Goal: Transaction & Acquisition: Purchase product/service

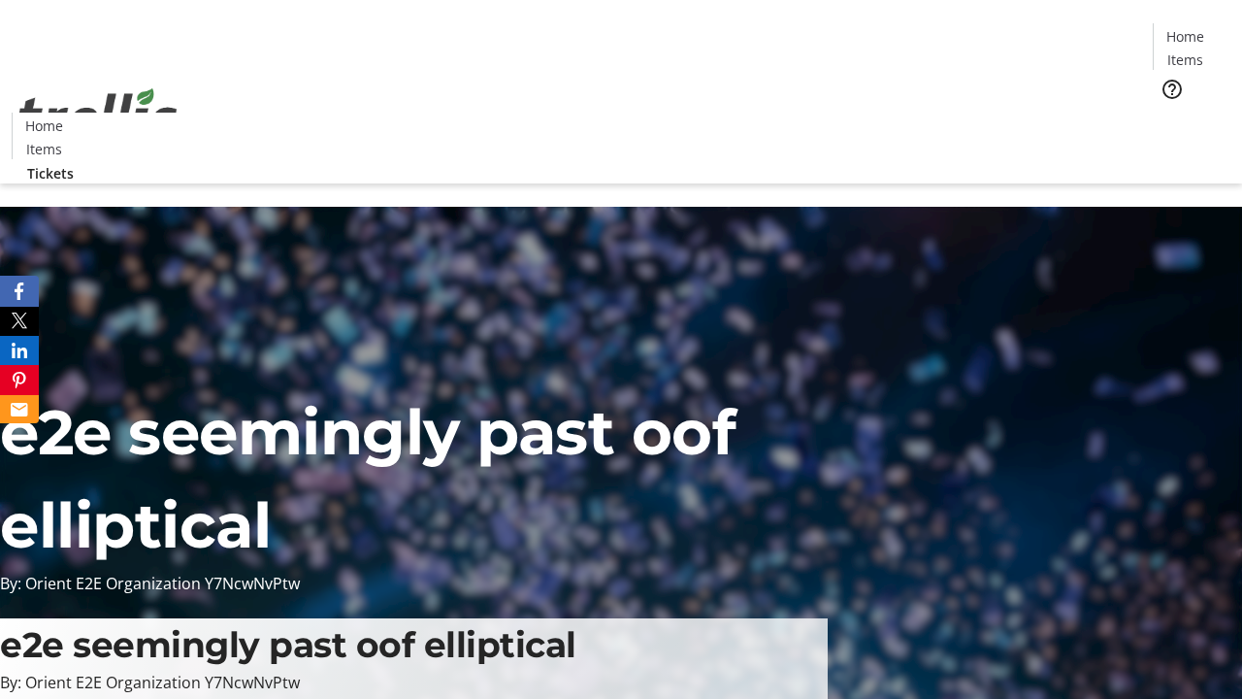
click at [1168, 113] on span "Tickets" at bounding box center [1191, 123] width 47 height 20
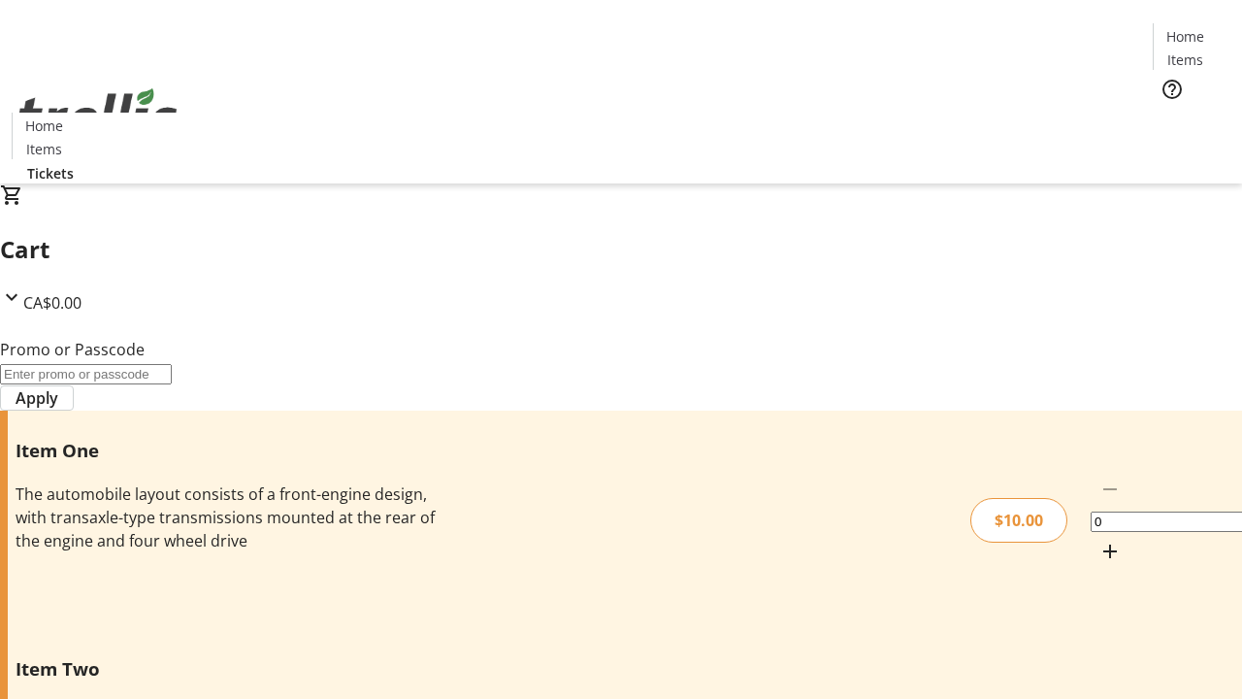
click at [1098, 539] on mat-icon "Increment by one" at bounding box center [1109, 550] width 23 height 23
type input "1"
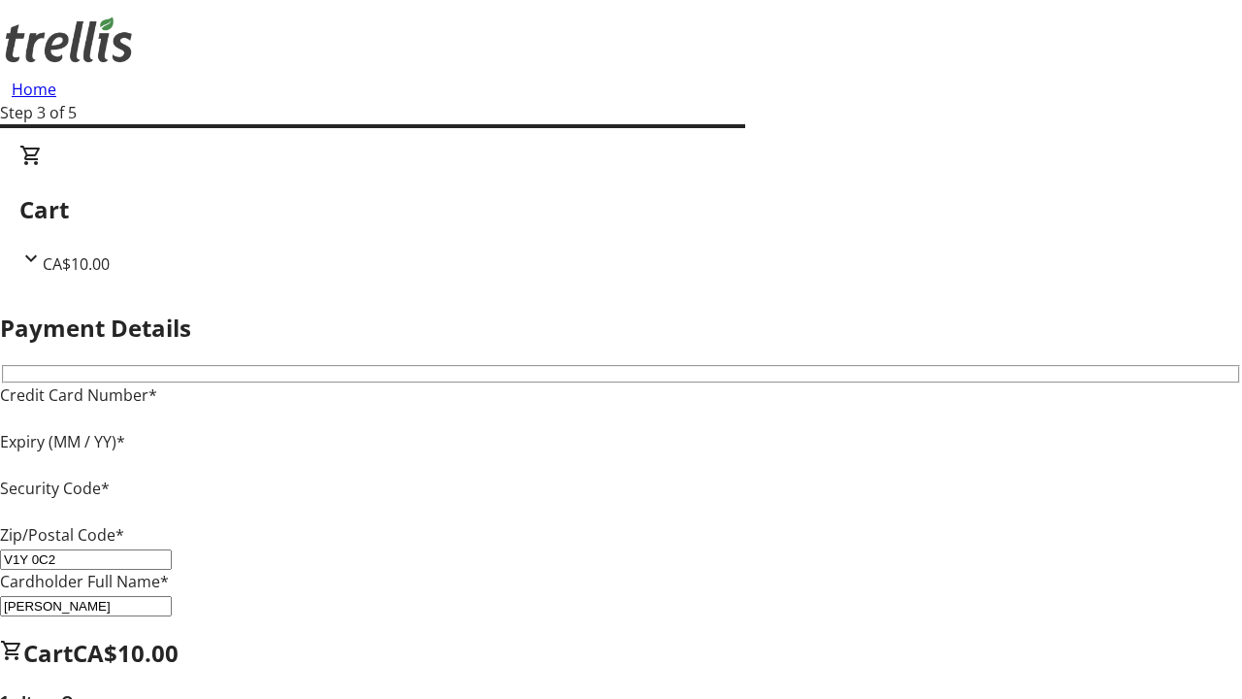
type input "V1Y 0C2"
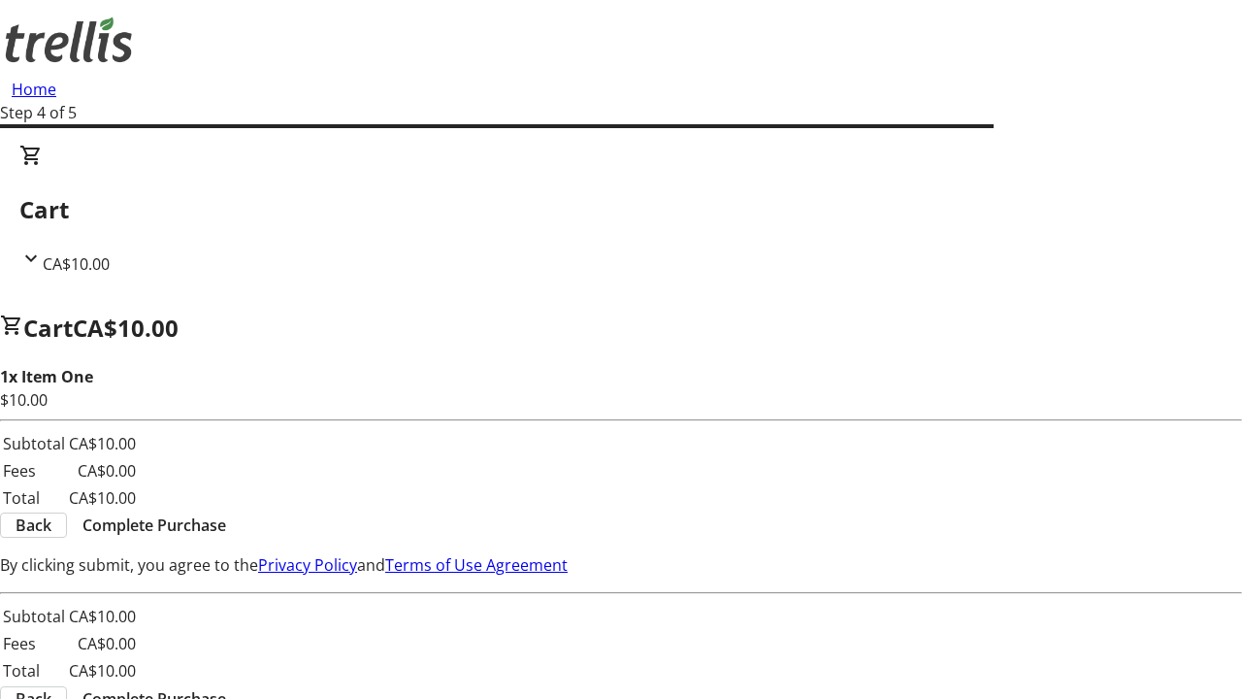
click at [226, 513] on span "Complete Purchase" at bounding box center [154, 524] width 144 height 23
